Goal: Information Seeking & Learning: Learn about a topic

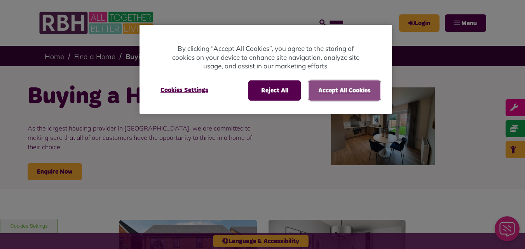
click at [334, 89] on button "Accept All Cookies" at bounding box center [345, 90] width 72 height 20
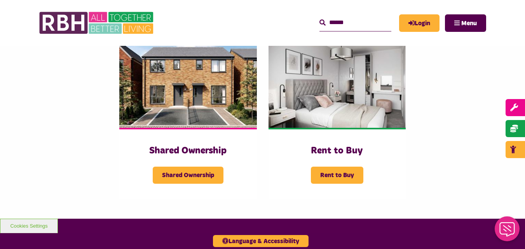
scroll to position [187, 0]
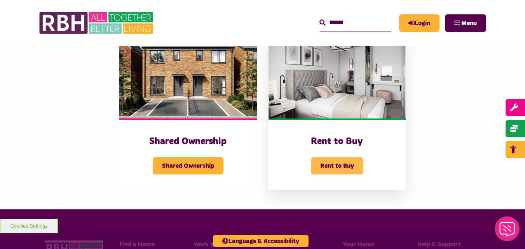
click at [341, 168] on span "Rent to Buy" at bounding box center [337, 165] width 52 height 17
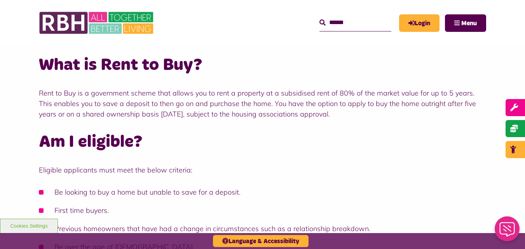
scroll to position [157, 0]
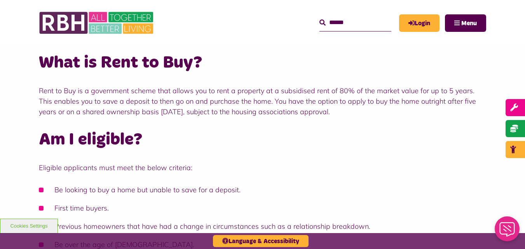
drag, startPoint x: 524, startPoint y: 47, endPoint x: 523, endPoint y: 63, distance: 16.0
click at [523, 63] on div "What is Rent to Buy? Rent to Buy is a government scheme that allows you to rent…" at bounding box center [262, 226] width 525 height 411
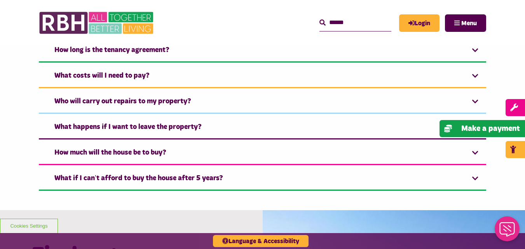
scroll to position [626, 0]
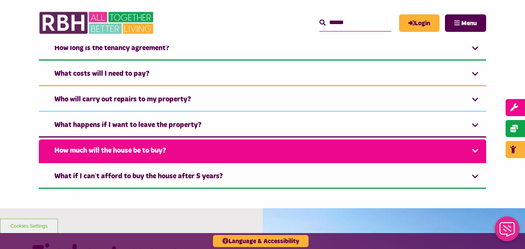
click at [476, 154] on link "How much will the house be to buy?" at bounding box center [262, 152] width 447 height 24
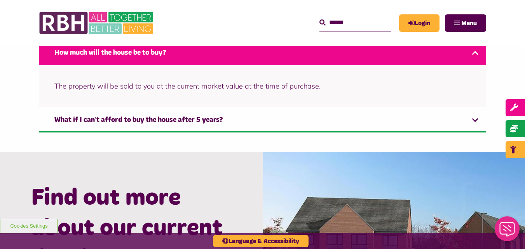
scroll to position [733, 0]
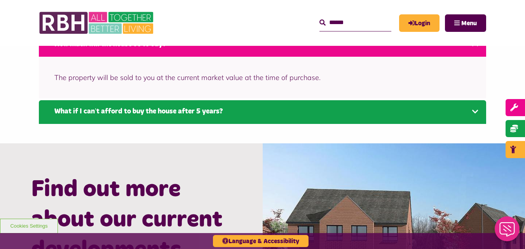
click at [473, 111] on link "What if I can’t afford to buy the house after 5 years?" at bounding box center [262, 112] width 447 height 24
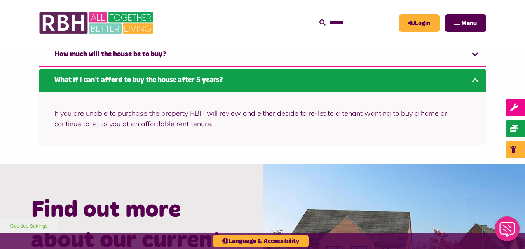
scroll to position [716, 0]
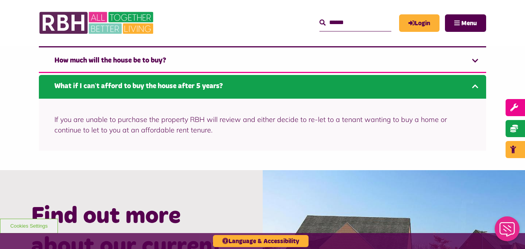
drag, startPoint x: 524, startPoint y: 169, endPoint x: 527, endPoint y: 143, distance: 26.2
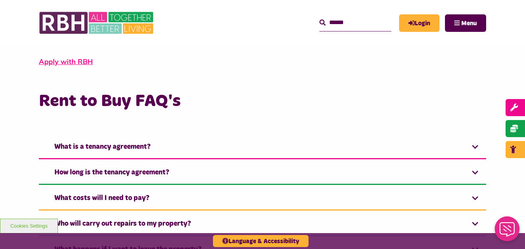
scroll to position [499, 0]
